Goal: Task Accomplishment & Management: Complete application form

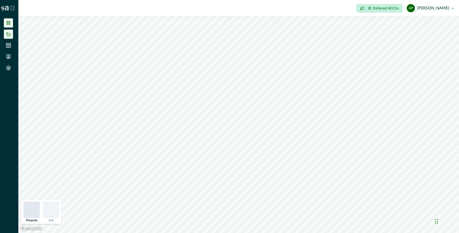
click at [9, 36] on icon at bounding box center [8, 34] width 5 height 4
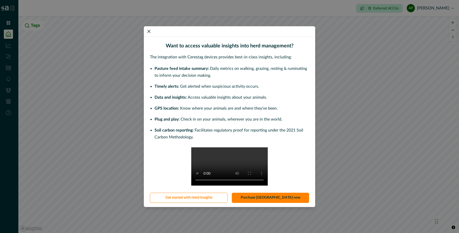
click at [7, 23] on div "Want to access valuable insights into herd management? The integration with Cer…" at bounding box center [229, 116] width 459 height 233
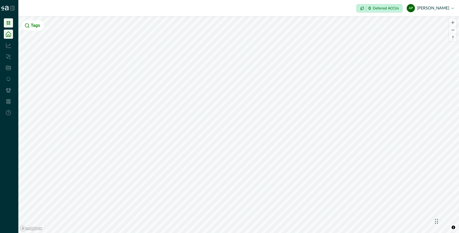
click at [9, 22] on icon at bounding box center [9, 23] width 4 height 4
click at [9, 8] on div at bounding box center [9, 8] width 18 height 16
click at [14, 9] on icon at bounding box center [12, 8] width 5 height 5
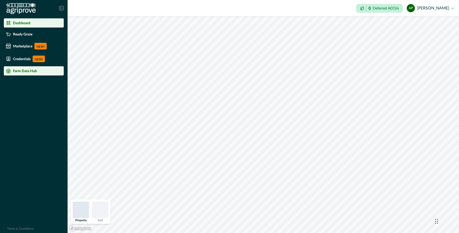
click at [30, 72] on p "Farm Data Hub" at bounding box center [25, 71] width 24 height 4
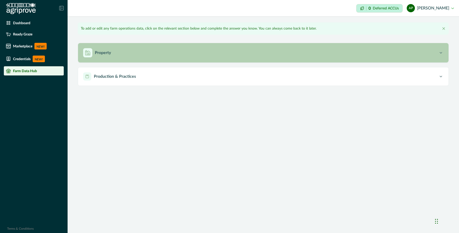
click at [133, 59] on button "Property" at bounding box center [263, 52] width 370 height 19
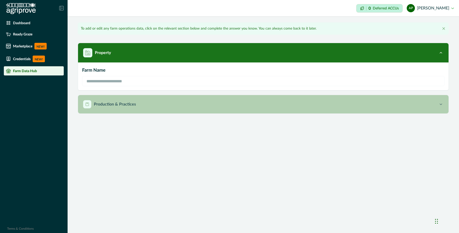
click at [125, 101] on p "Production & Practices" at bounding box center [115, 104] width 42 height 6
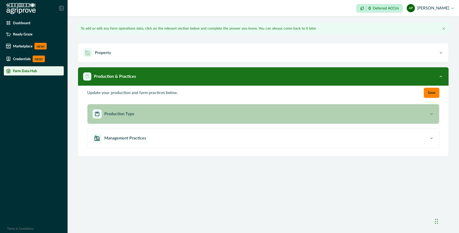
click at [151, 119] on button "Production Type" at bounding box center [262, 113] width 351 height 19
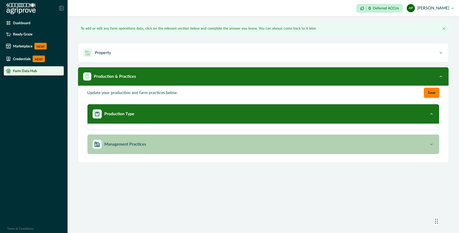
click at [151, 138] on button "Management Practices" at bounding box center [262, 144] width 351 height 19
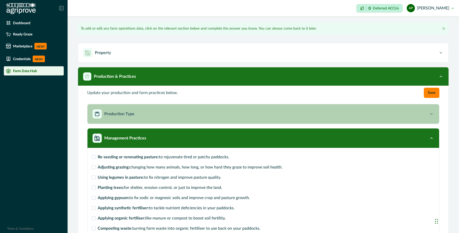
click at [154, 114] on div "Production Type" at bounding box center [261, 113] width 336 height 9
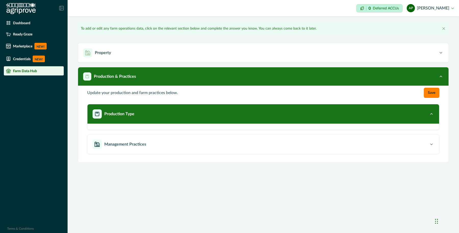
click at [147, 90] on p "Update your production and farm practices below." at bounding box center [132, 93] width 91 height 6
click at [36, 22] on div "Dashboard" at bounding box center [34, 22] width 56 height 5
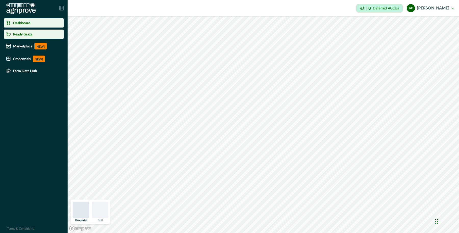
click at [32, 32] on div "Ready Graze" at bounding box center [34, 34] width 56 height 5
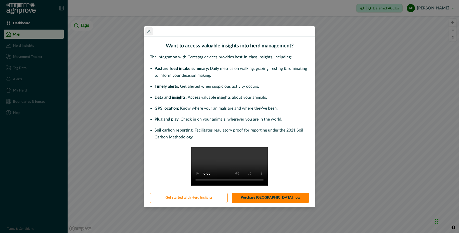
click at [146, 27] on button "Close" at bounding box center [149, 31] width 8 height 8
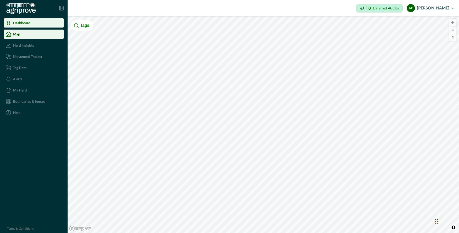
click at [28, 19] on li "Dashboard" at bounding box center [34, 22] width 60 height 9
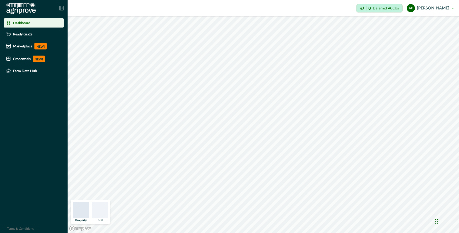
drag, startPoint x: 66, startPoint y: 3, endPoint x: 64, endPoint y: 5, distance: 3.1
click at [66, 3] on div at bounding box center [34, 8] width 68 height 16
click at [63, 6] on icon at bounding box center [61, 8] width 4 height 4
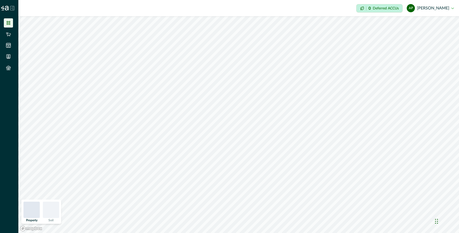
click at [424, 8] on button "ap [PERSON_NAME]" at bounding box center [430, 8] width 47 height 12
click at [417, 26] on button "Sign out" at bounding box center [425, 23] width 57 height 8
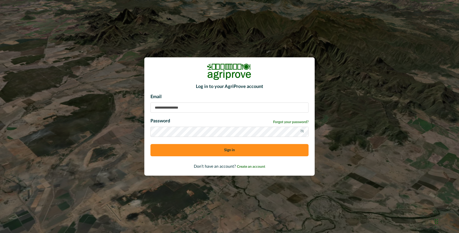
type input "**********"
click at [207, 108] on input "**********" at bounding box center [229, 107] width 158 height 10
drag, startPoint x: 205, startPoint y: 107, endPoint x: 129, endPoint y: 106, distance: 76.5
click at [129, 106] on div "**********" at bounding box center [229, 116] width 459 height 233
click at [122, 162] on div "Log in to your AgriProve account Email Password Forgot your password? Sign in D…" at bounding box center [229, 116] width 459 height 233
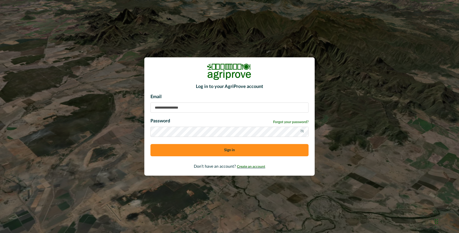
click at [246, 167] on span "Create an account" at bounding box center [251, 167] width 28 height 4
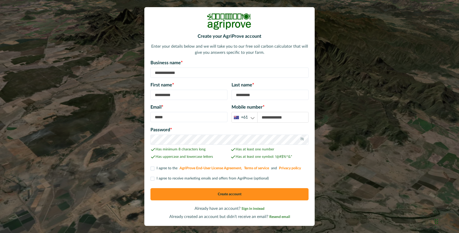
click at [187, 68] on input at bounding box center [229, 73] width 158 height 10
type input "*"
type input "**********"
click at [187, 92] on input at bounding box center [188, 95] width 77 height 10
type input "*******"
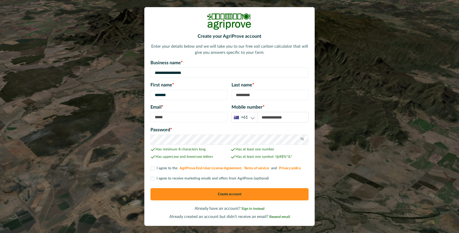
click at [254, 98] on input at bounding box center [269, 95] width 77 height 10
type input "*********"
click at [196, 117] on input at bounding box center [188, 117] width 77 height 10
type input "**********"
click at [278, 114] on input at bounding box center [282, 117] width 51 height 10
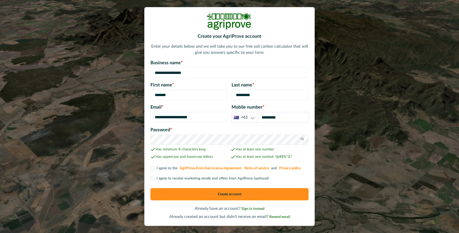
type input "*********"
click at [299, 138] on div at bounding box center [302, 140] width 13 height 10
click at [303, 138] on icon at bounding box center [302, 139] width 4 height 4
click at [167, 170] on p "I agree to the AgriProve End-User License Agreement, Terms of service and Priva…" at bounding box center [228, 168] width 145 height 5
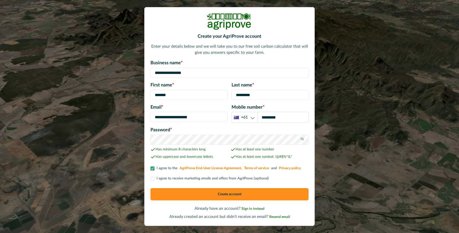
click at [163, 178] on p "I agree to receive marketing emails and offers from AgriProve (optional)" at bounding box center [212, 178] width 112 height 5
click at [169, 195] on button "Create account" at bounding box center [229, 194] width 158 height 12
